Goal: Check status

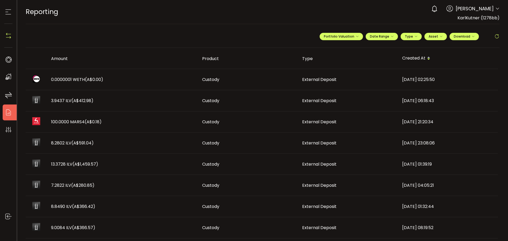
click at [8, 13] on icon at bounding box center [8, 12] width 8 height 8
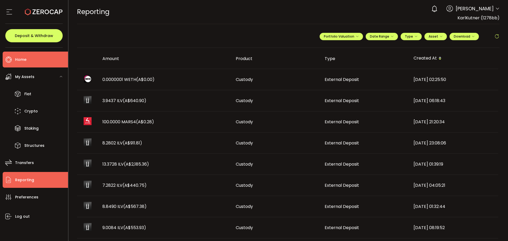
click at [19, 58] on span "Home" at bounding box center [20, 60] width 11 height 8
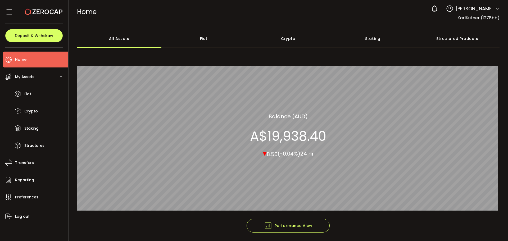
click at [286, 41] on div "Crypto" at bounding box center [288, 38] width 85 height 19
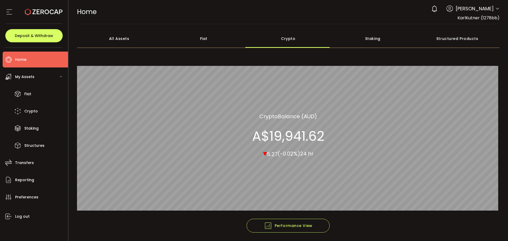
click at [369, 38] on div "Staking" at bounding box center [373, 38] width 85 height 19
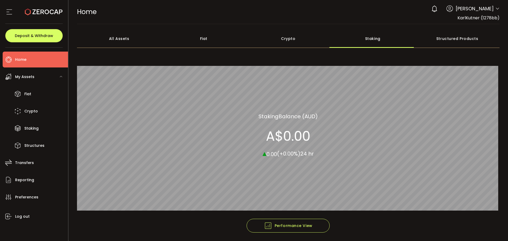
click at [292, 38] on div "Crypto" at bounding box center [288, 38] width 85 height 19
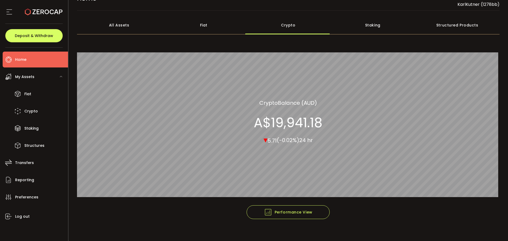
scroll to position [20, 0]
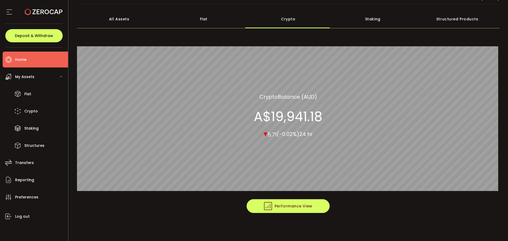
click at [281, 210] on button "Performance View" at bounding box center [288, 206] width 83 height 14
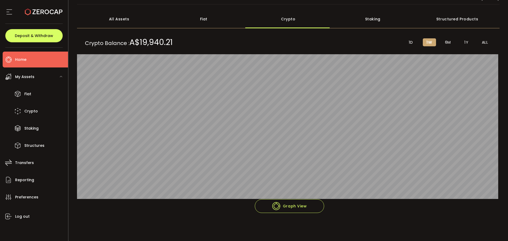
click at [483, 41] on span "ALL" at bounding box center [485, 42] width 6 height 5
